Goal: Information Seeking & Learning: Find specific fact

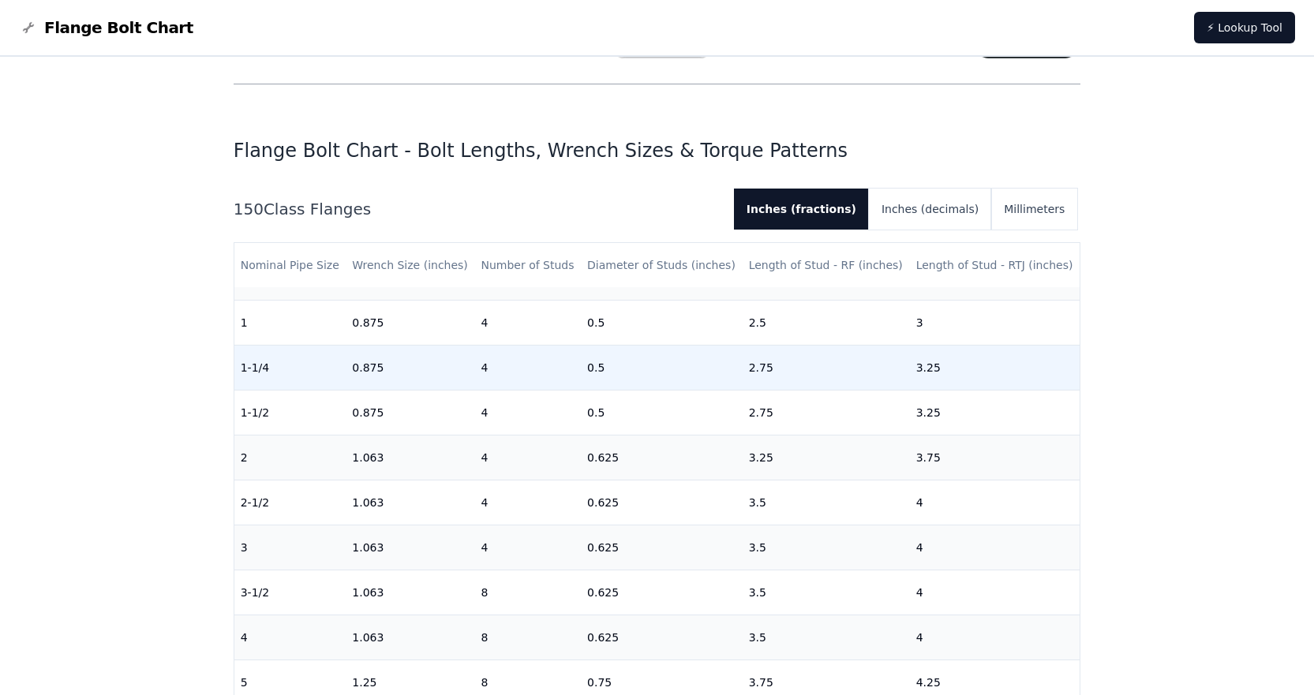
scroll to position [158, 0]
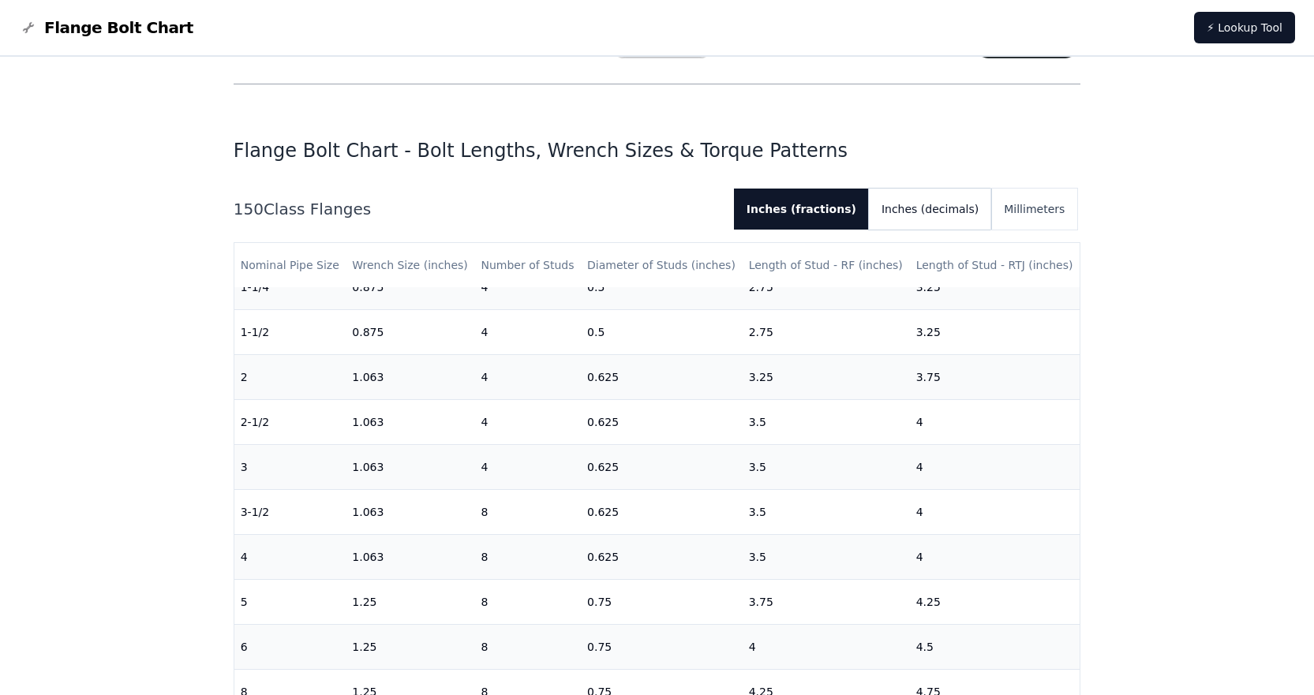
click at [959, 209] on button "Inches (decimals)" at bounding box center [930, 209] width 122 height 41
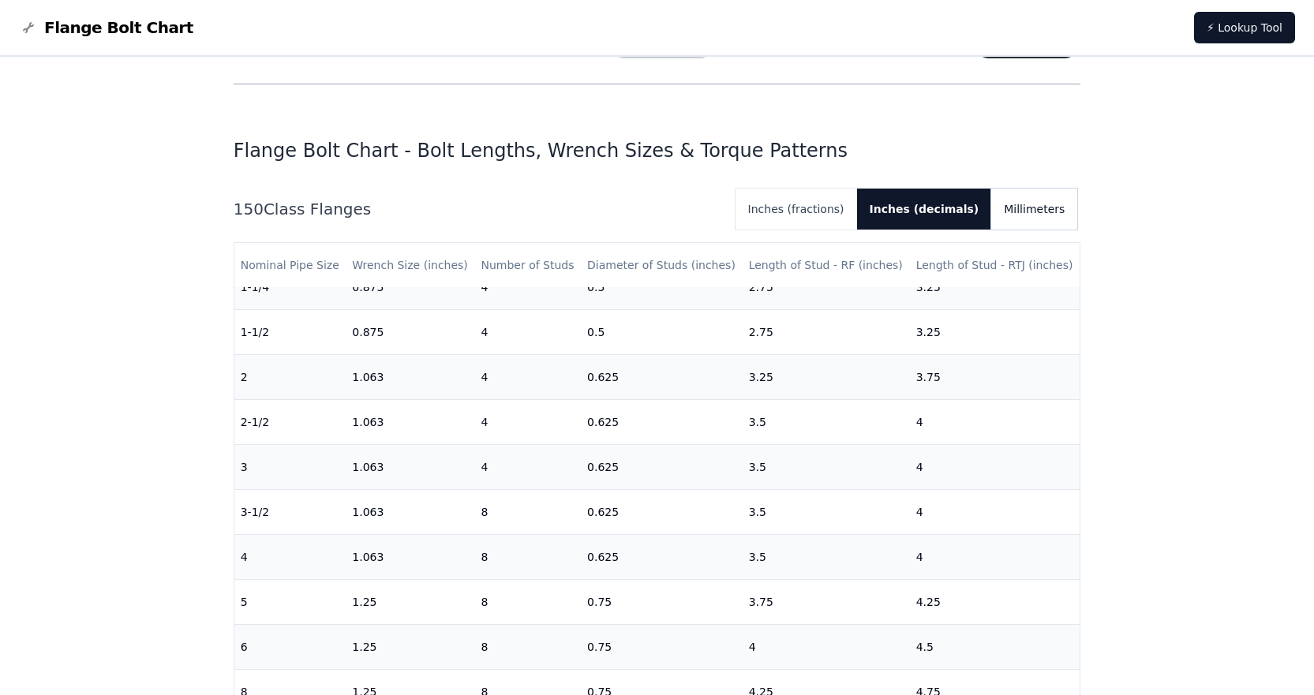
click at [1036, 213] on button "Millimeters" at bounding box center [1035, 209] width 86 height 41
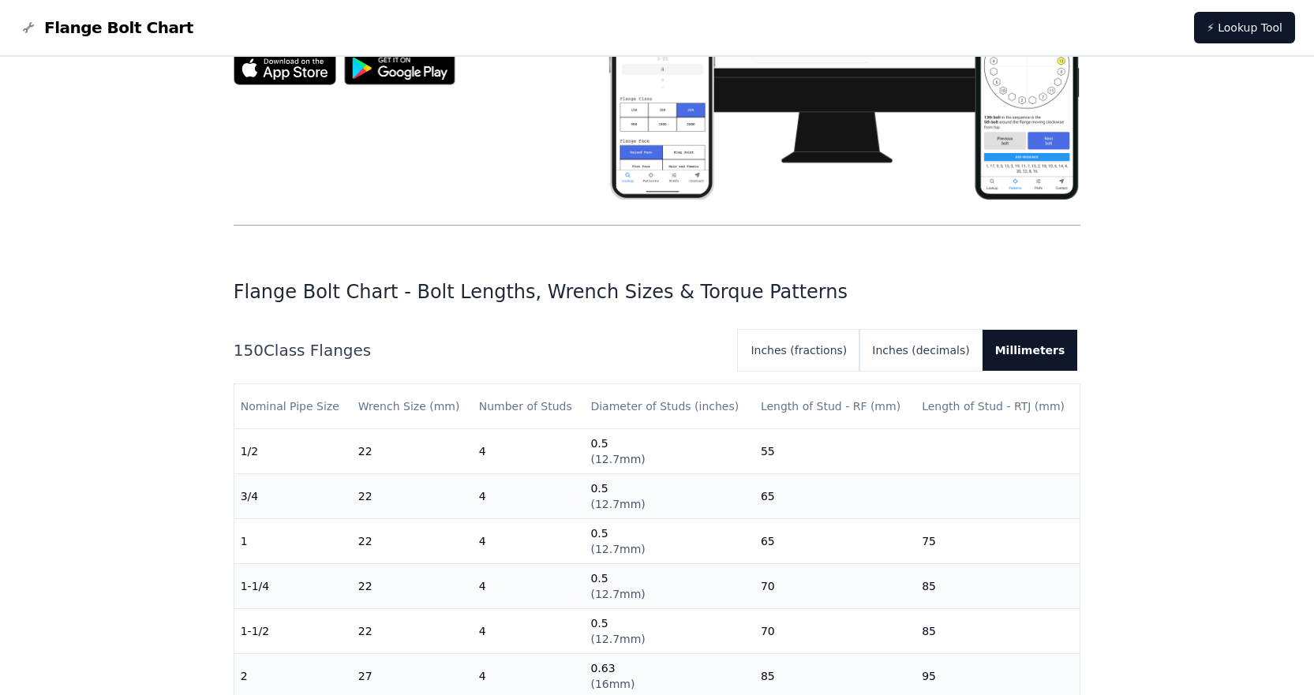
scroll to position [0, 0]
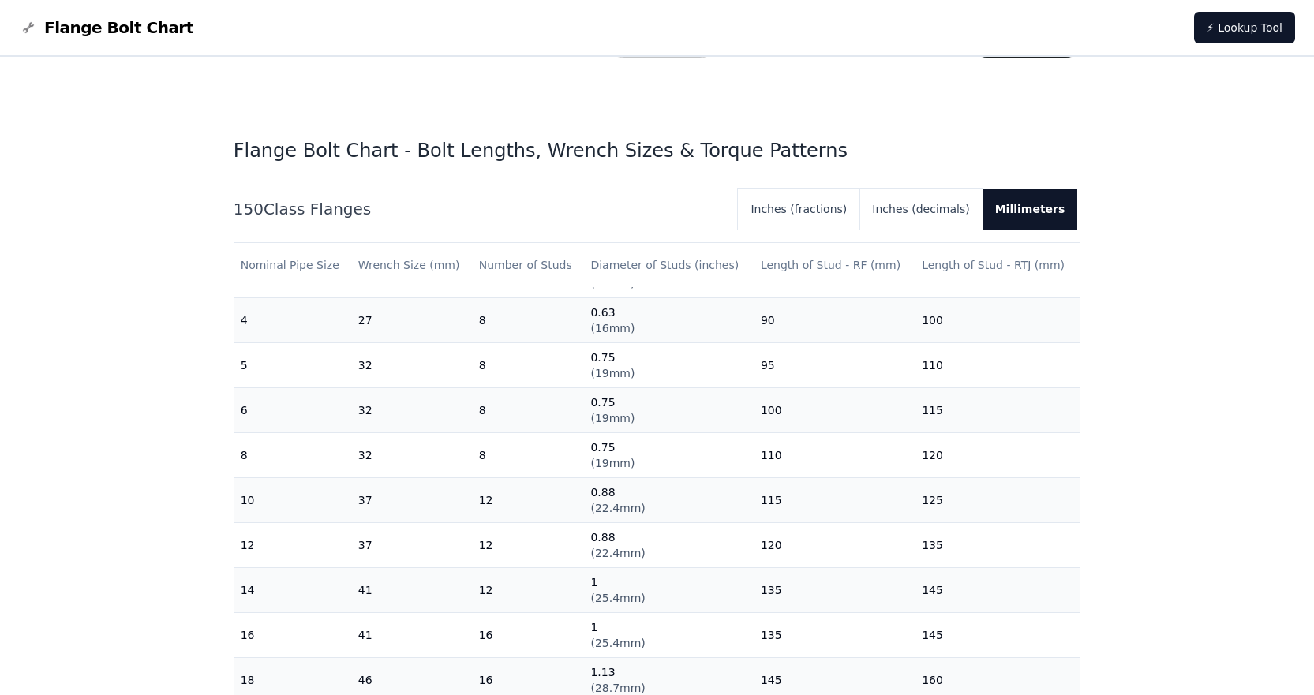
scroll to position [516, 0]
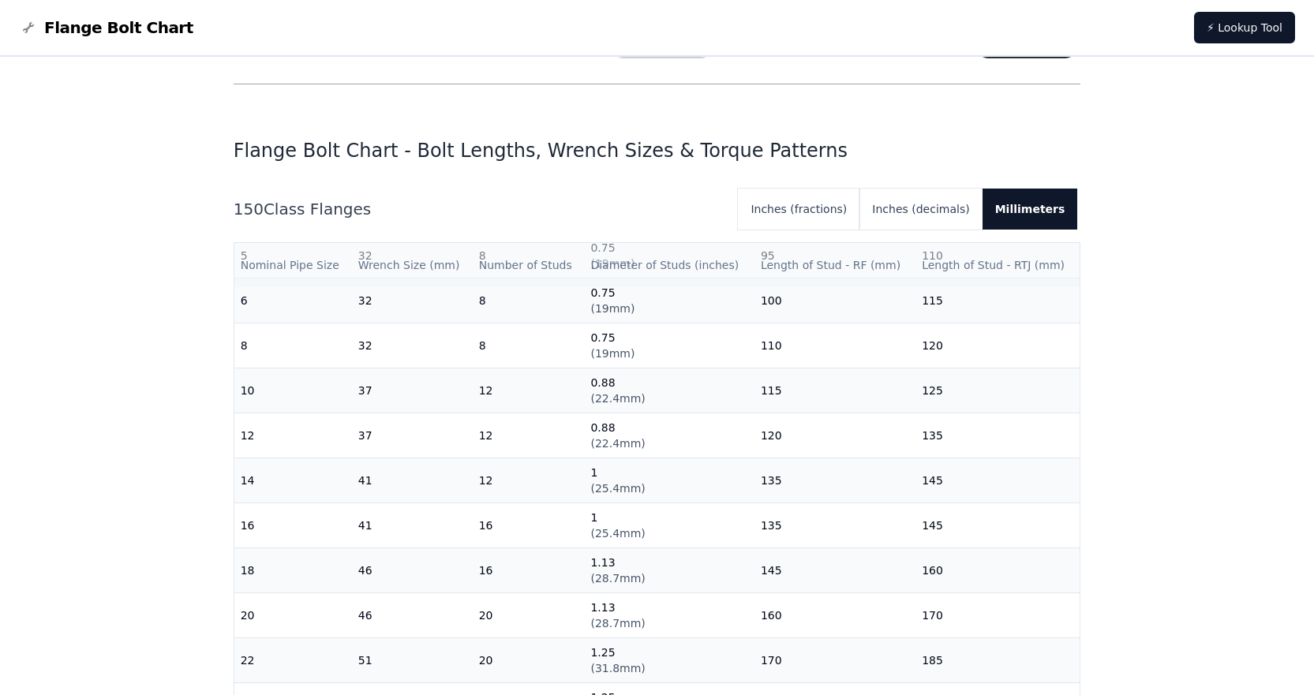
drag, startPoint x: 1022, startPoint y: 265, endPoint x: 1017, endPoint y: 281, distance: 16.7
click at [1021, 268] on th "Length of Stud - RTJ (mm)" at bounding box center [998, 265] width 164 height 45
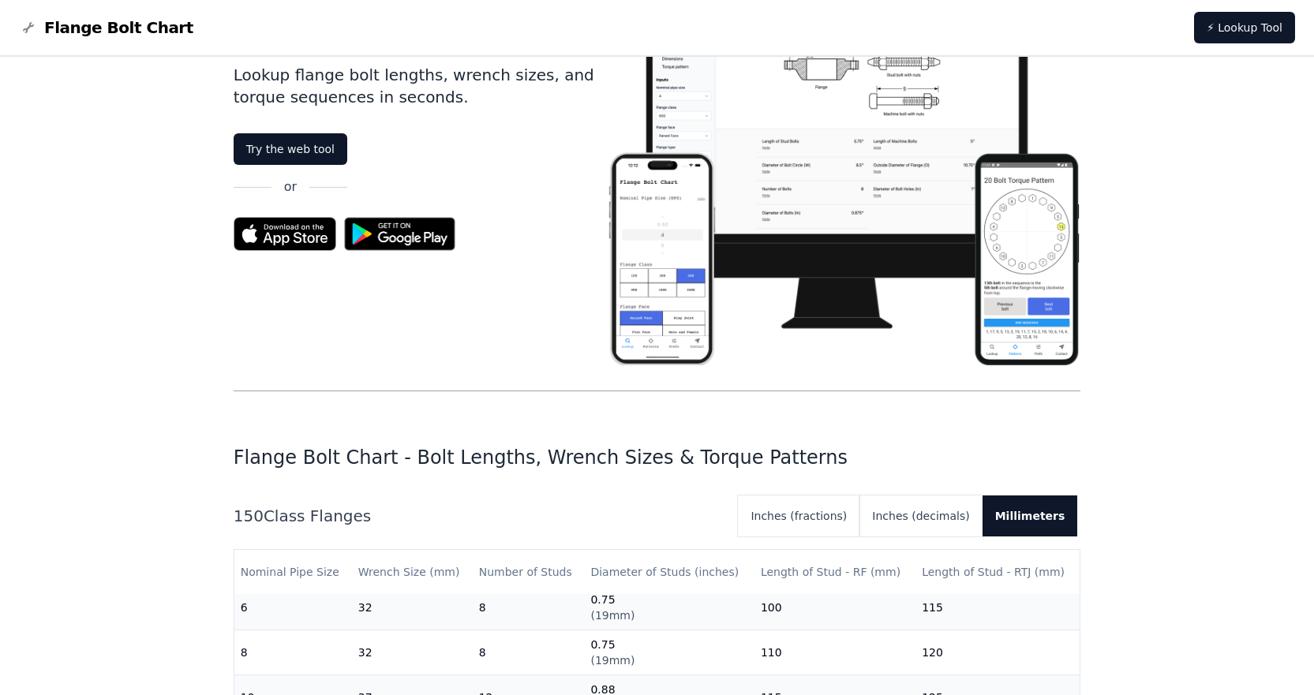
scroll to position [0, 0]
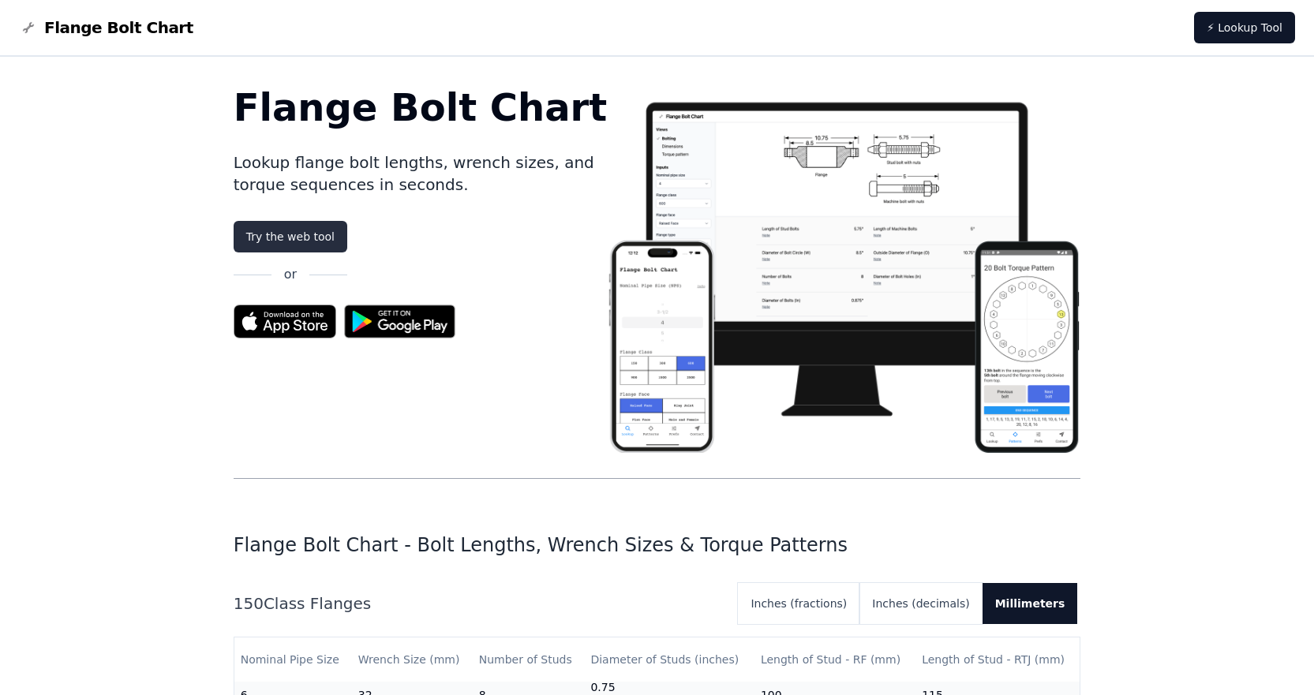
click at [299, 237] on link "Try the web tool" at bounding box center [291, 237] width 114 height 32
